Goal: Answer question/provide support

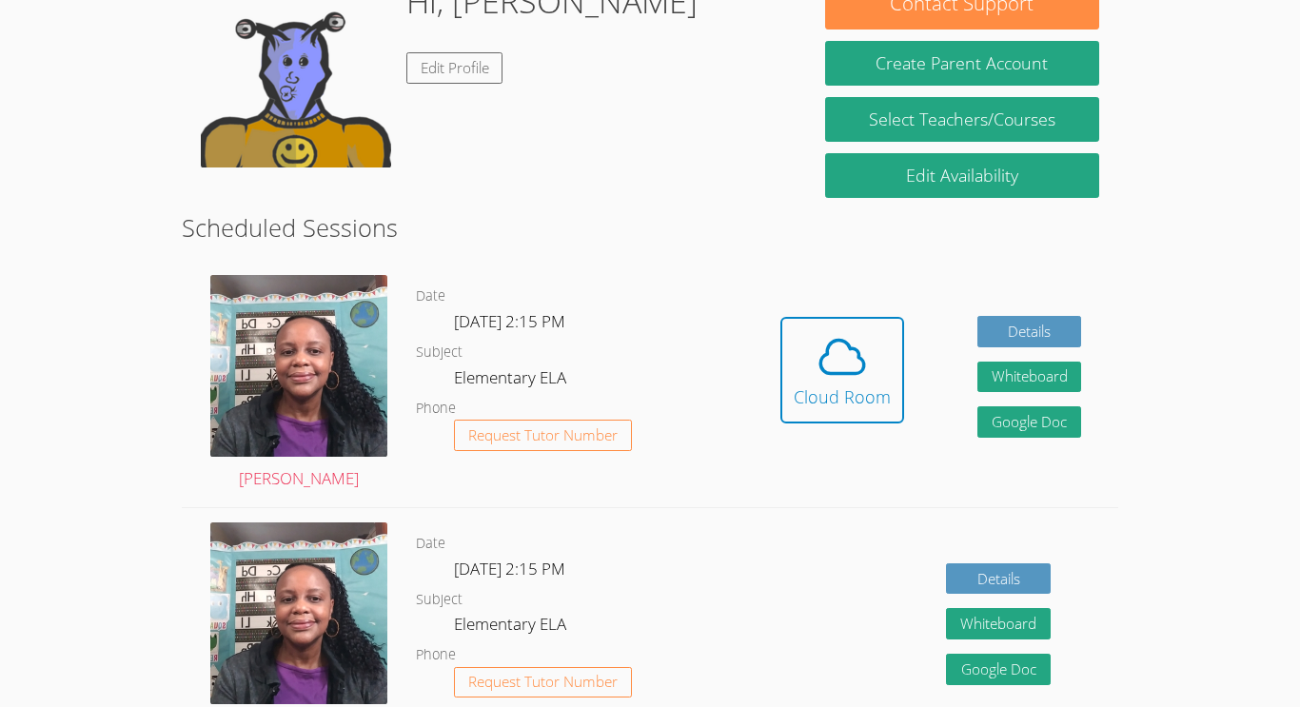
scroll to position [335, 0]
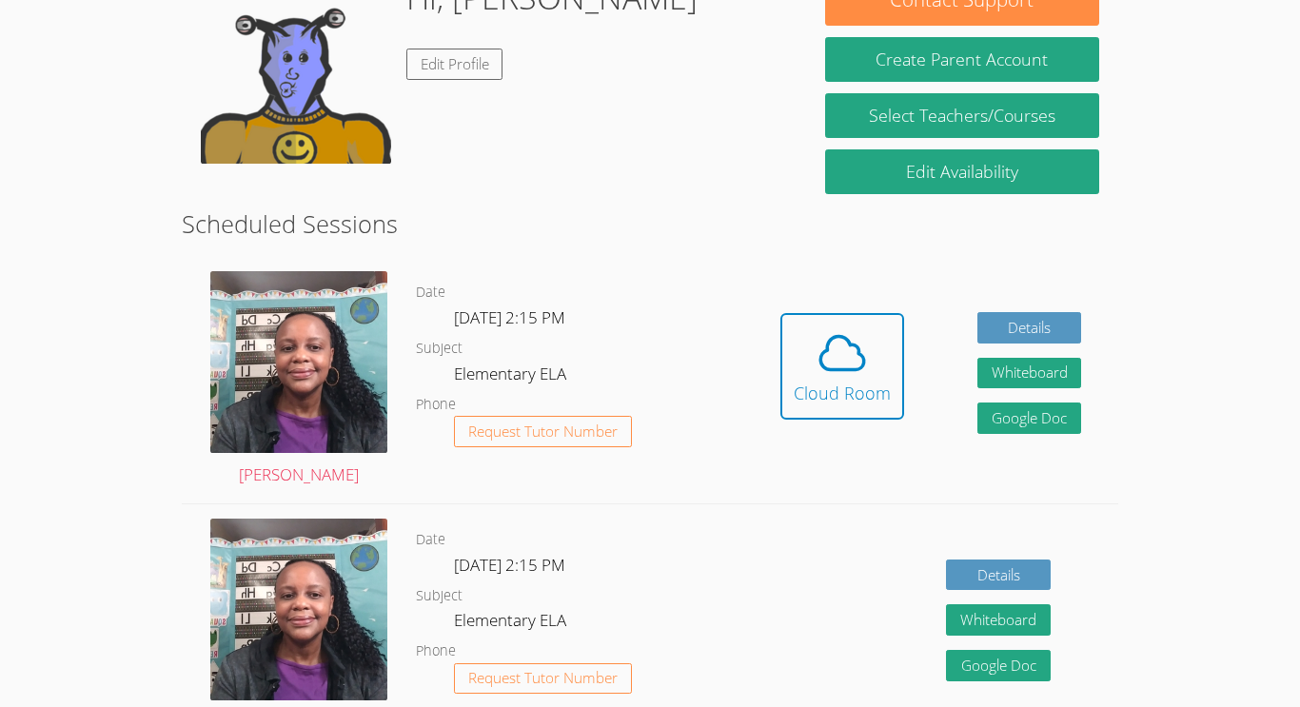
click at [582, 447] on dd "Request Tutor Number" at bounding box center [543, 448] width 178 height 64
click at [588, 433] on span "Request Tutor Number" at bounding box center [542, 432] width 149 height 14
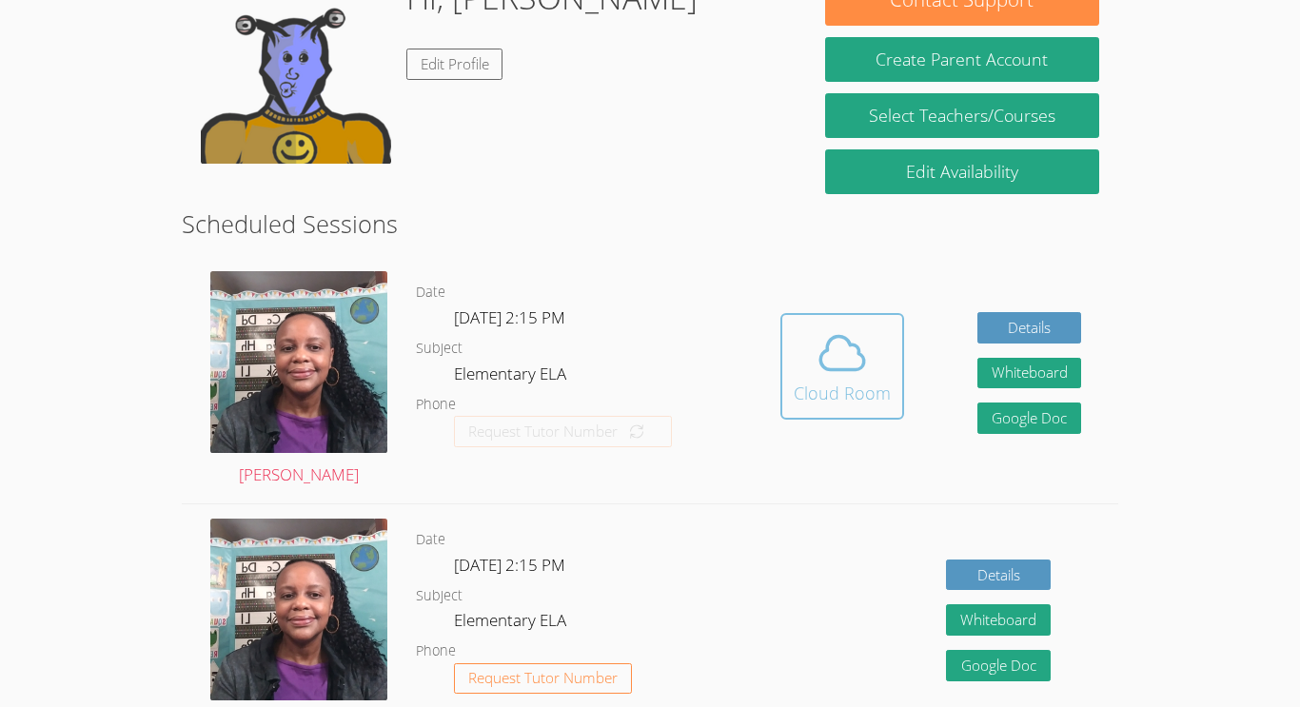
click at [800, 399] on div "Cloud Room" at bounding box center [842, 393] width 97 height 27
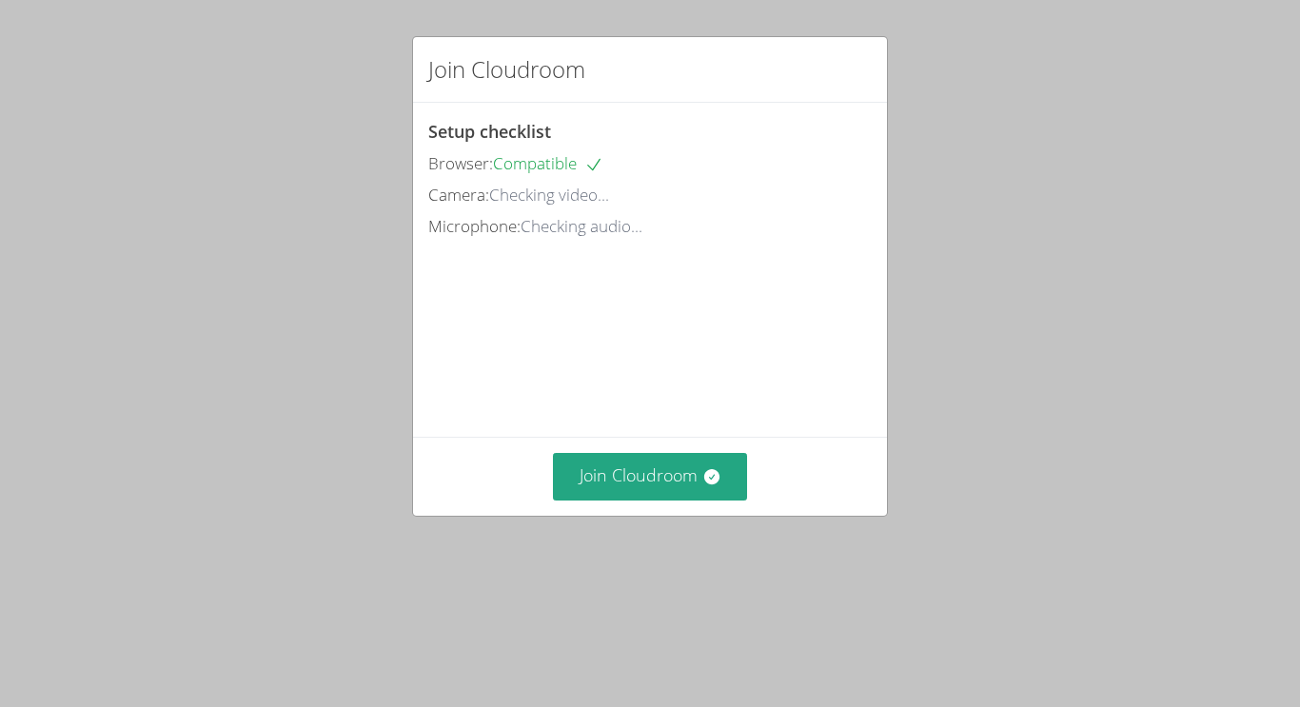
click at [1064, 352] on div "Join Cloudroom Setup checklist Browser: Compatible Camera: Checking video... Mi…" at bounding box center [650, 353] width 1300 height 707
click at [670, 500] on button "Join Cloudroom" at bounding box center [650, 476] width 195 height 47
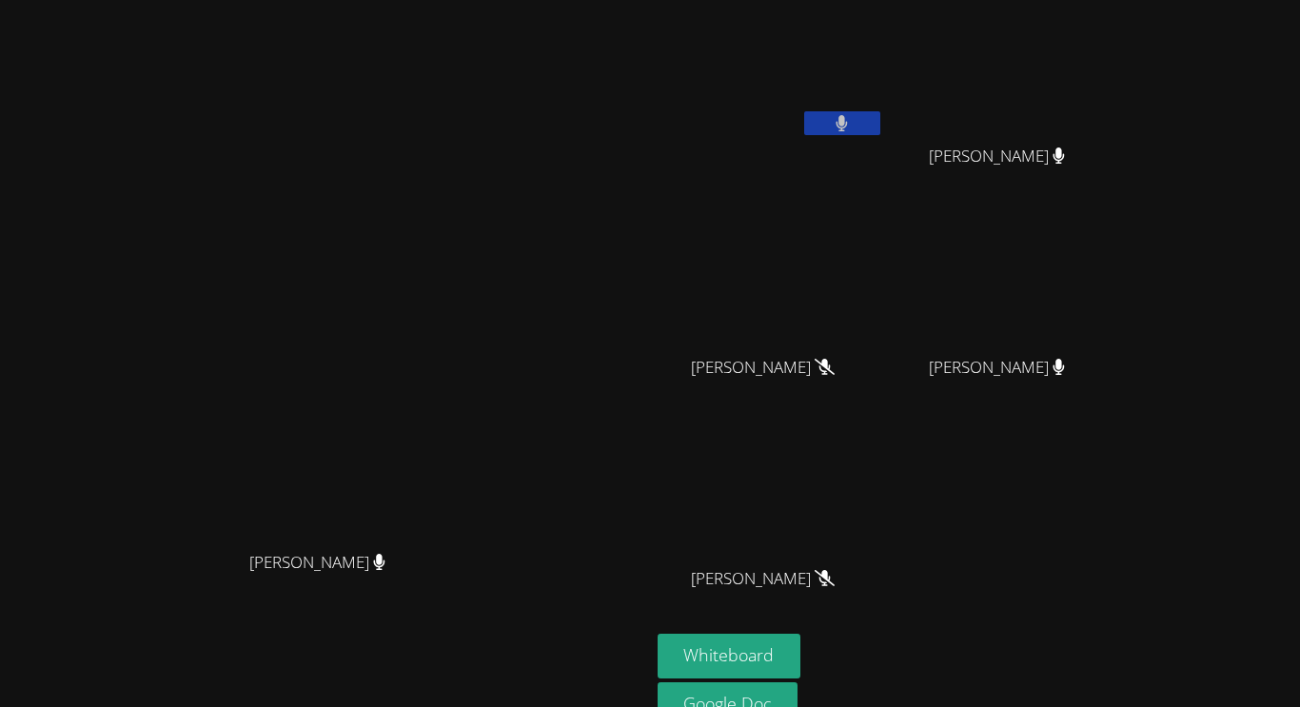
click at [881, 114] on button at bounding box center [842, 123] width 76 height 24
click at [802, 658] on button "Whiteboard" at bounding box center [730, 656] width 144 height 45
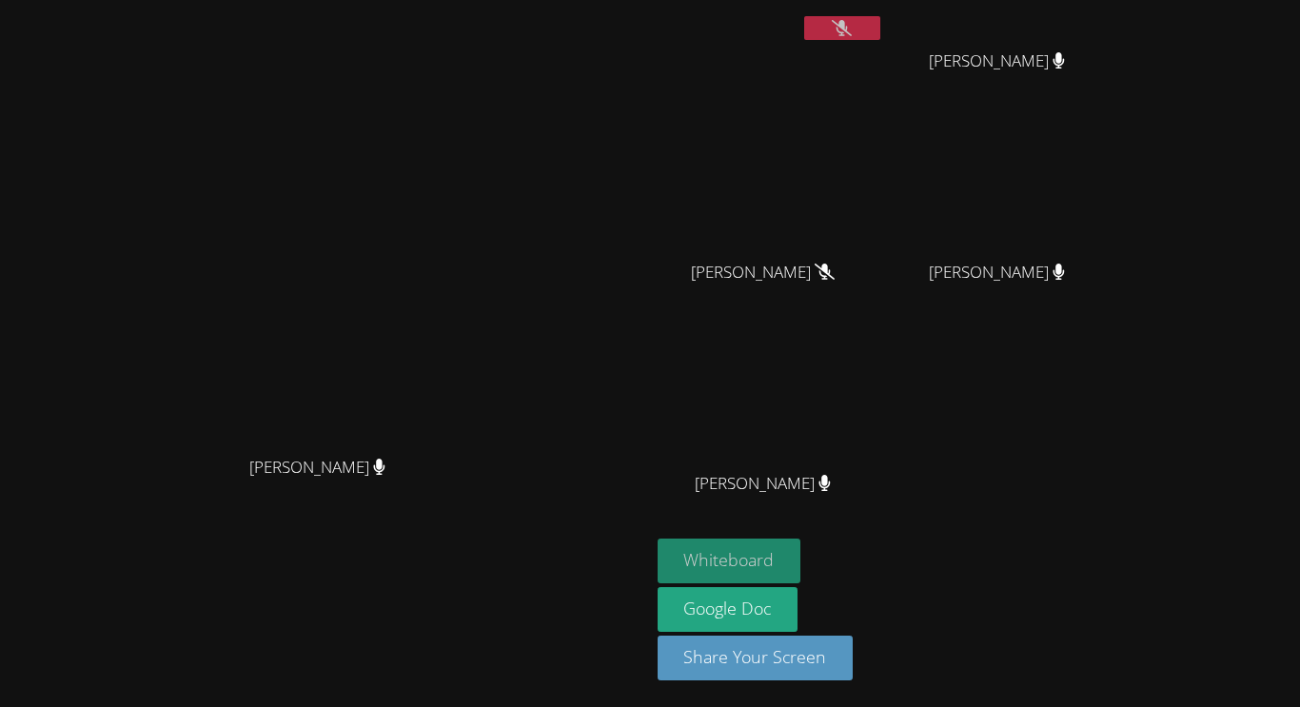
click at [802, 544] on button "Whiteboard" at bounding box center [730, 561] width 144 height 45
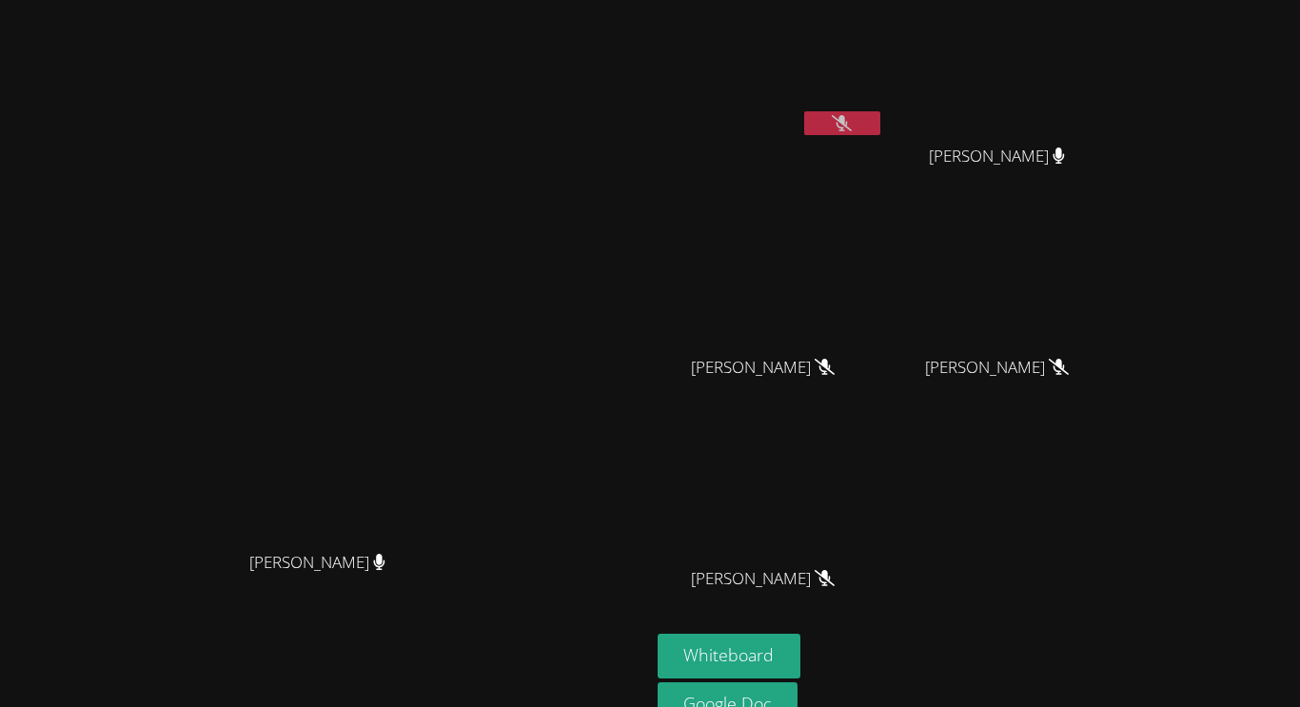
click at [852, 128] on icon at bounding box center [842, 123] width 20 height 16
click at [881, 128] on button at bounding box center [842, 123] width 76 height 24
click at [852, 119] on icon at bounding box center [842, 123] width 20 height 16
click at [881, 119] on button at bounding box center [842, 123] width 76 height 24
click at [852, 119] on icon at bounding box center [842, 123] width 20 height 16
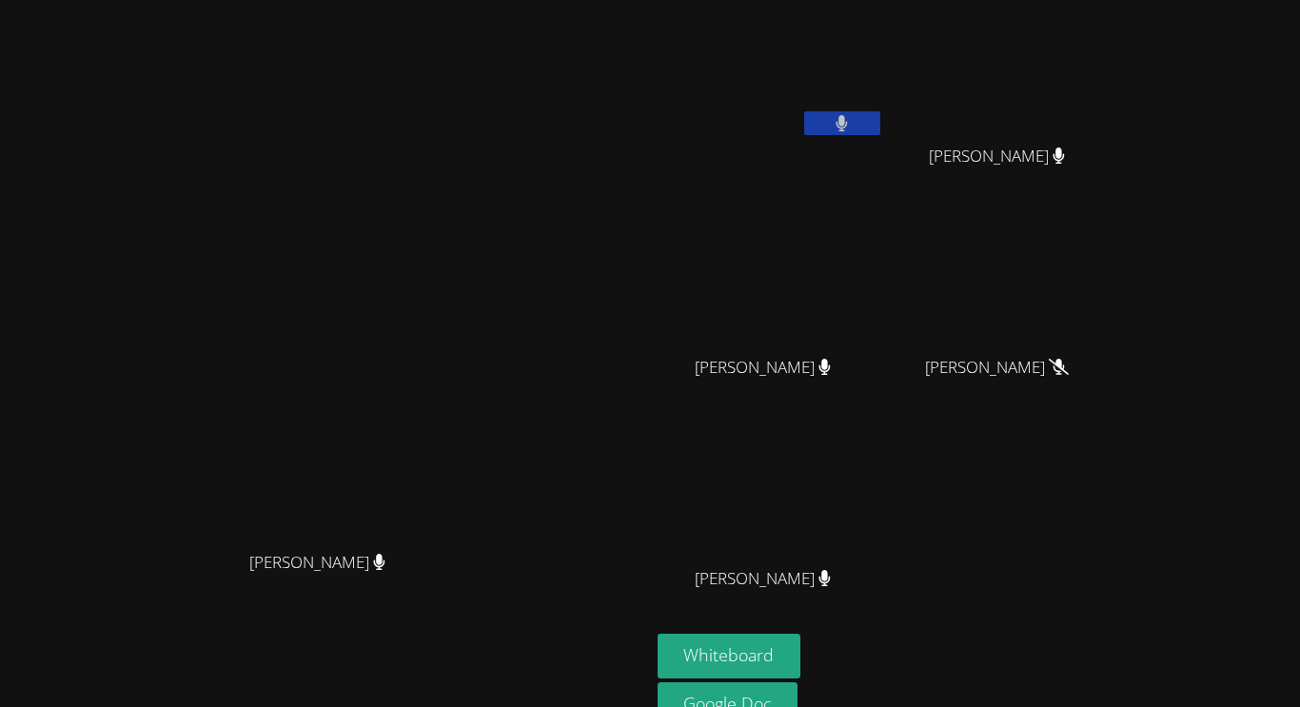
click at [881, 119] on button at bounding box center [842, 123] width 76 height 24
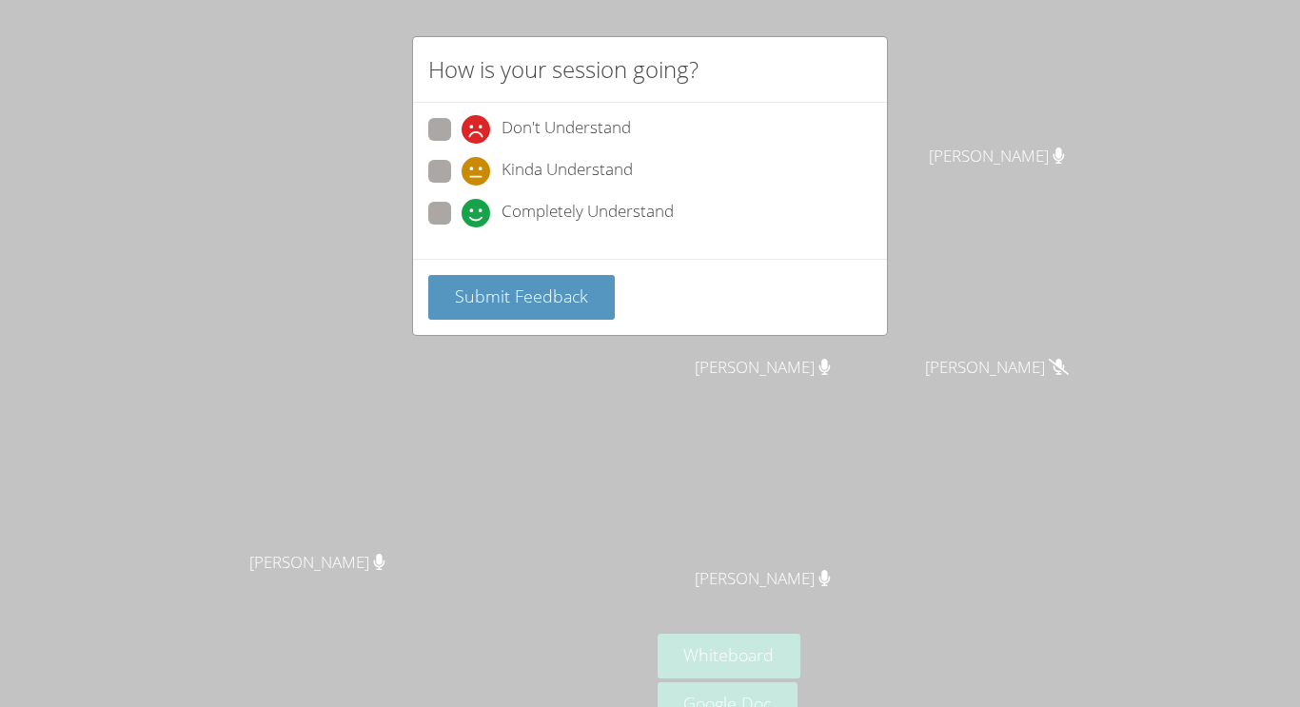
click at [462, 228] on span at bounding box center [462, 228] width 0 height 0
click at [462, 202] on input "Completely Understand" at bounding box center [470, 210] width 16 height 16
radio input "true"
click at [546, 299] on span "Submit Feedback" at bounding box center [521, 296] width 133 height 23
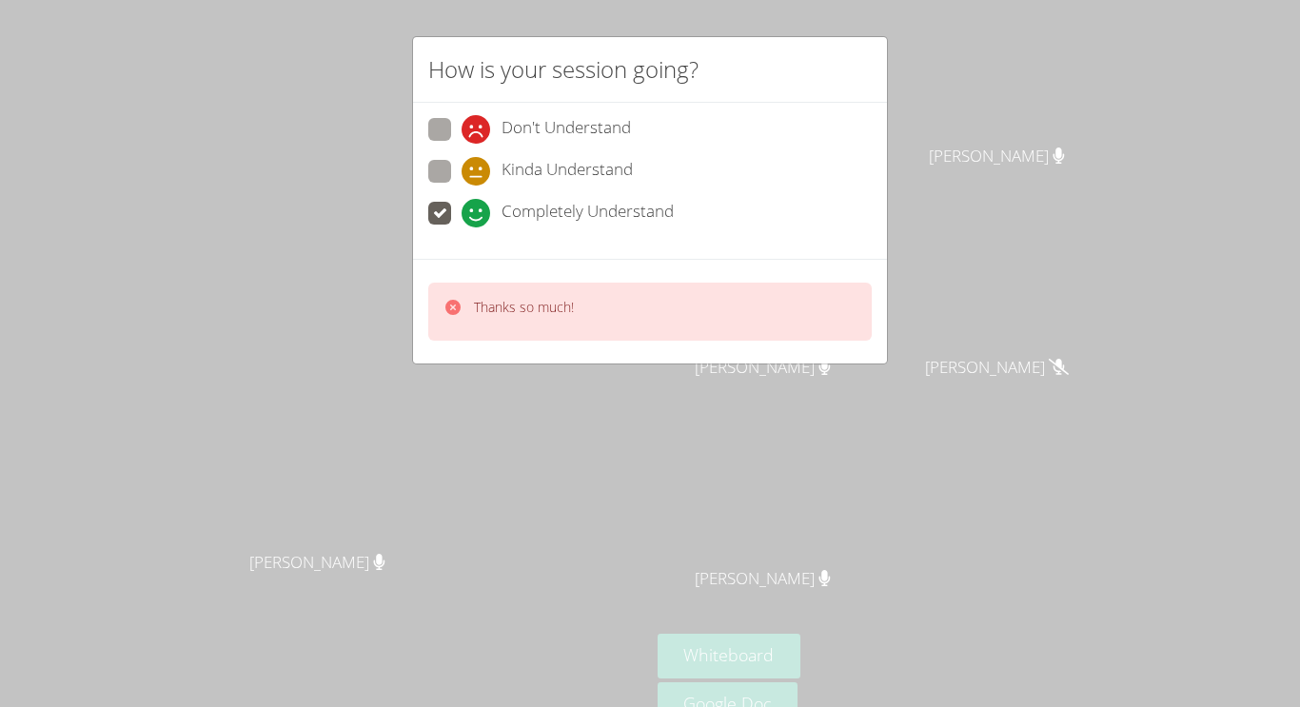
click at [989, 171] on div "How is your session going? Don't Understand Kinda Understand Completely Underst…" at bounding box center [650, 353] width 1300 height 707
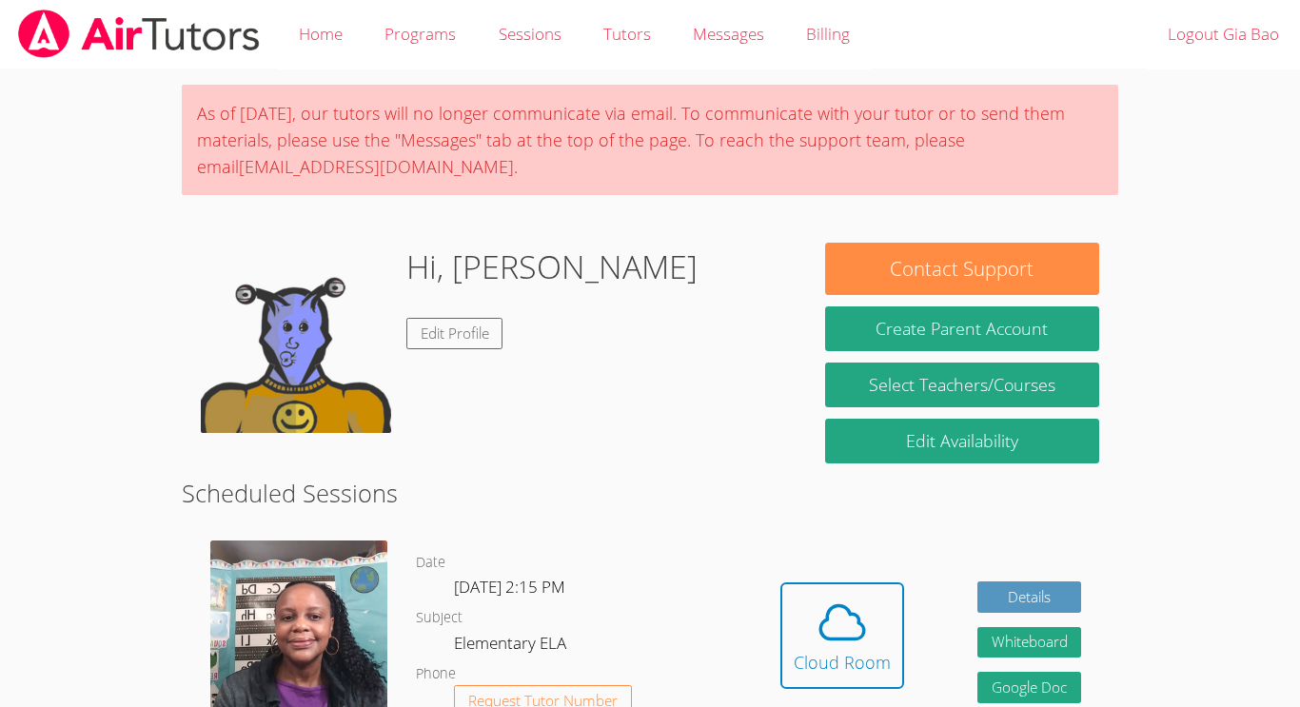
scroll to position [269, 0]
